Goal: Transaction & Acquisition: Purchase product/service

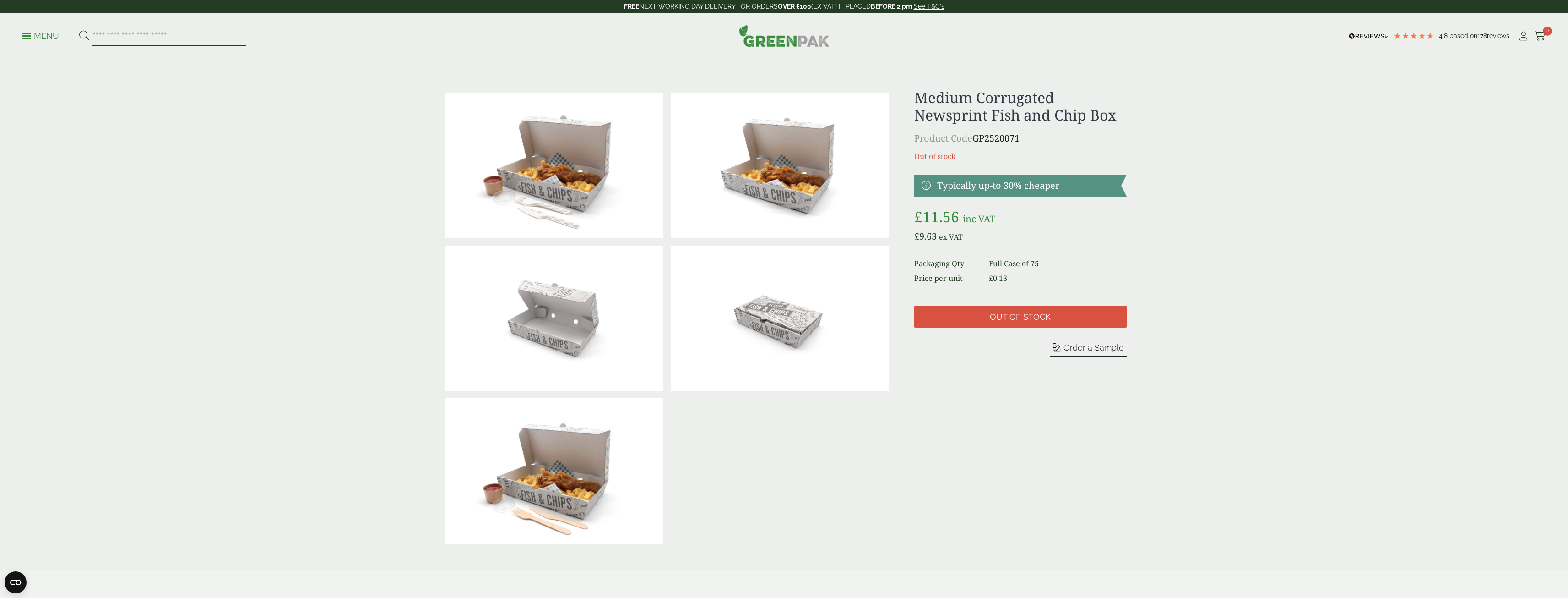
click at [154, 38] on input "search" at bounding box center [169, 36] width 154 height 19
click at [148, 42] on input "search" at bounding box center [169, 36] width 154 height 19
click at [150, 37] on input "search" at bounding box center [169, 36] width 154 height 19
type input "*"
type input "*****"
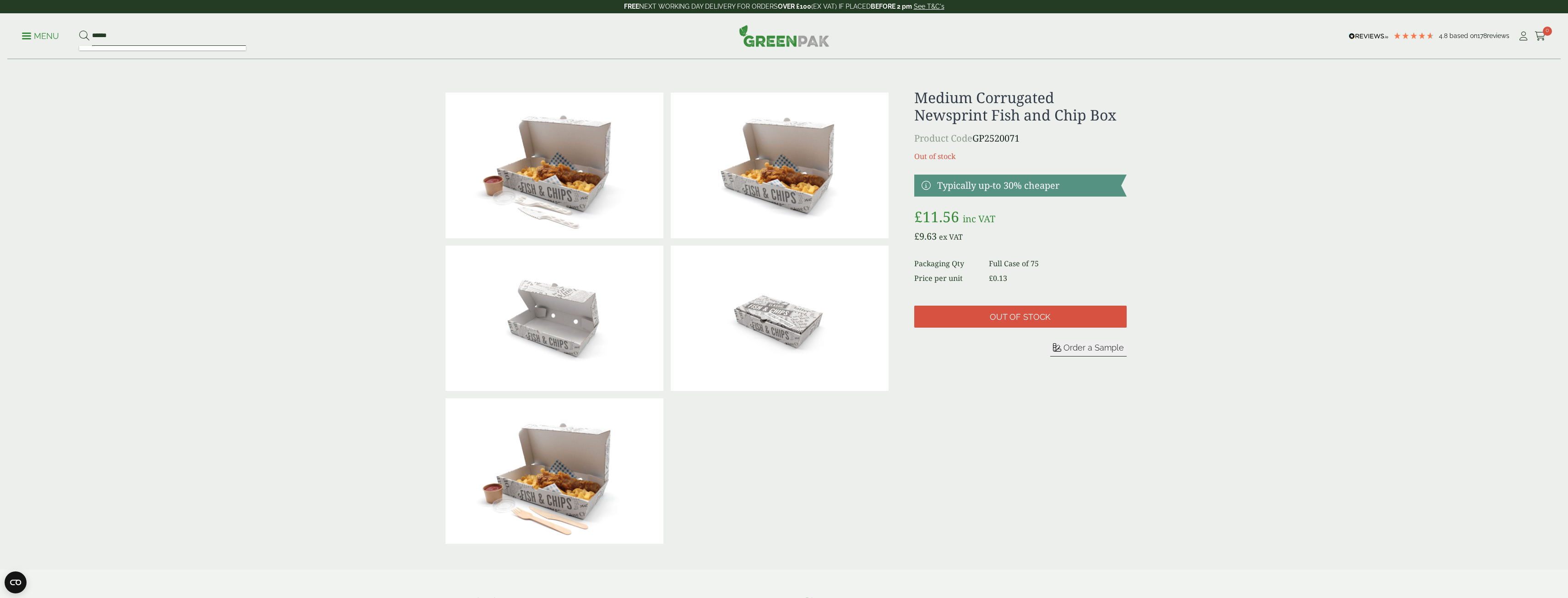
click at [79, 30] on button at bounding box center [84, 35] width 10 height 12
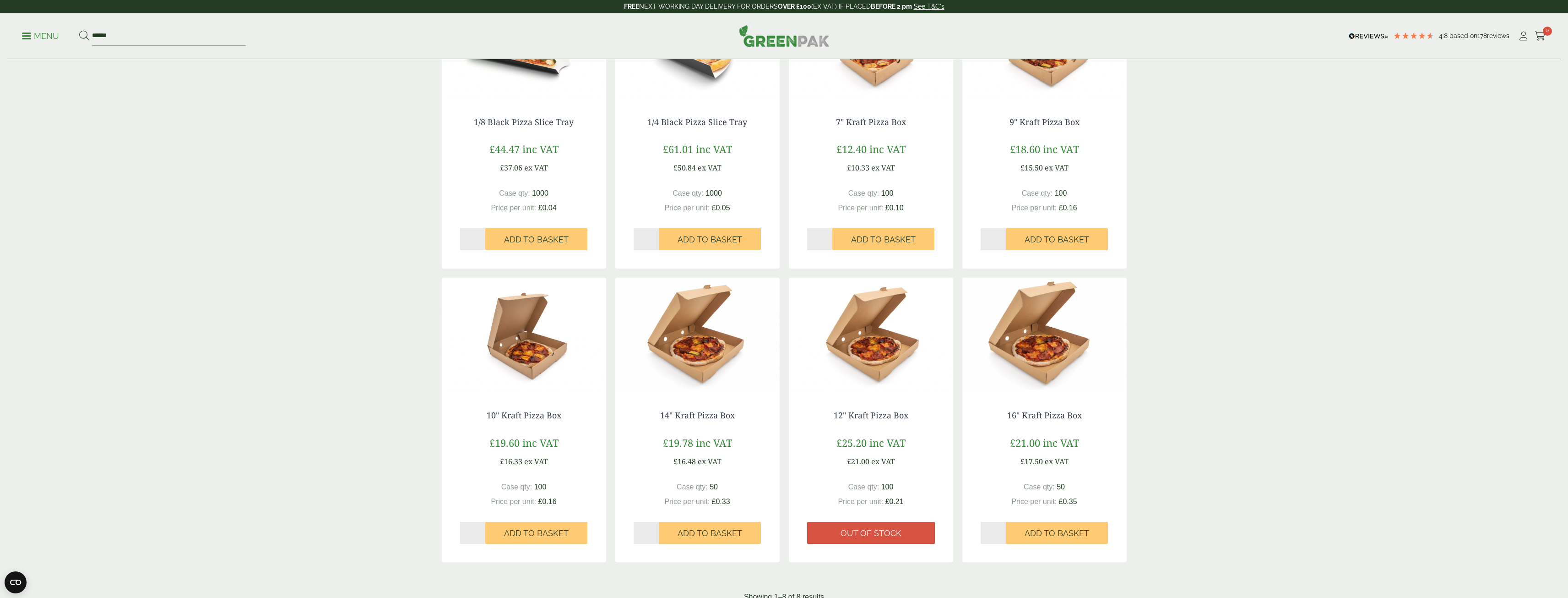
scroll to position [274, 0]
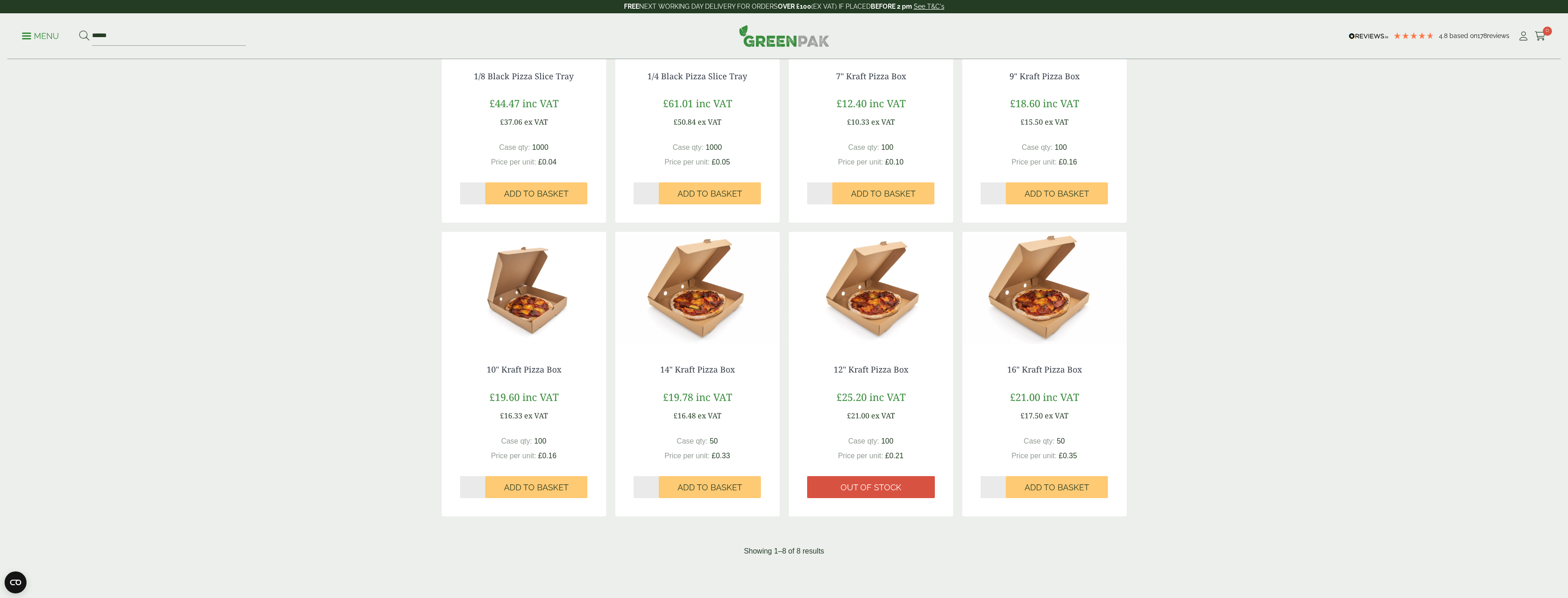
click at [880, 314] on img at bounding box center [871, 288] width 164 height 115
